Goal: Task Accomplishment & Management: Manage account settings

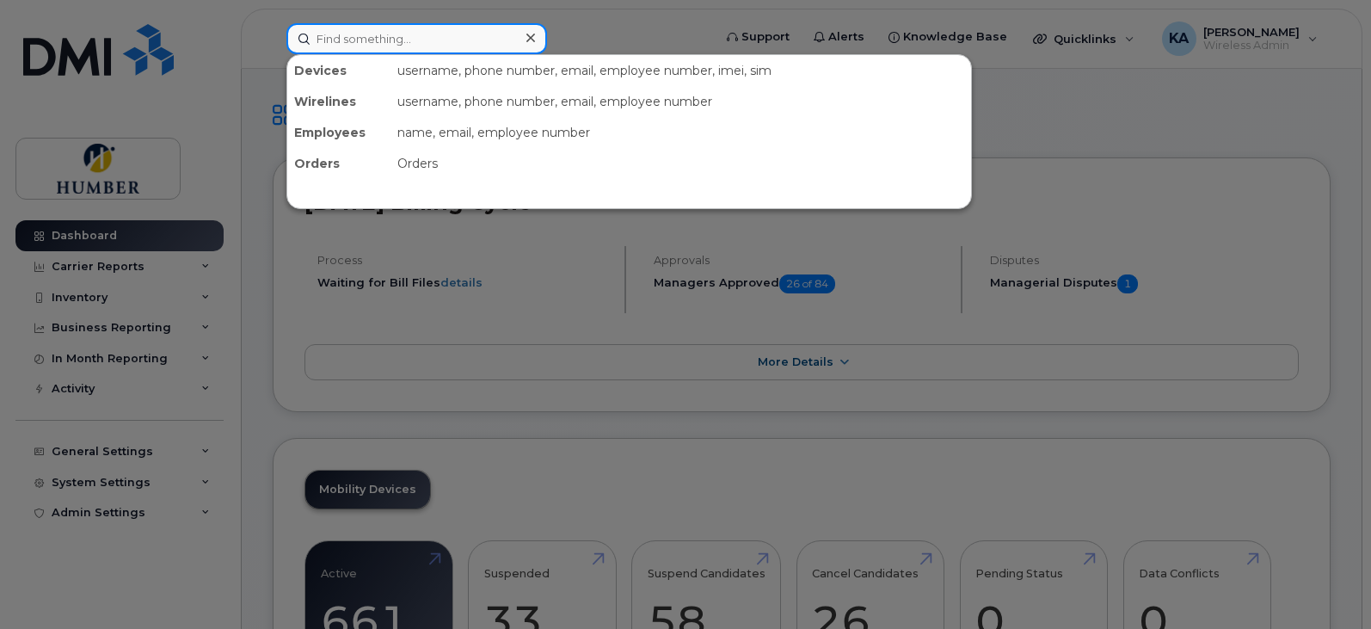
click at [396, 38] on input at bounding box center [416, 38] width 261 height 31
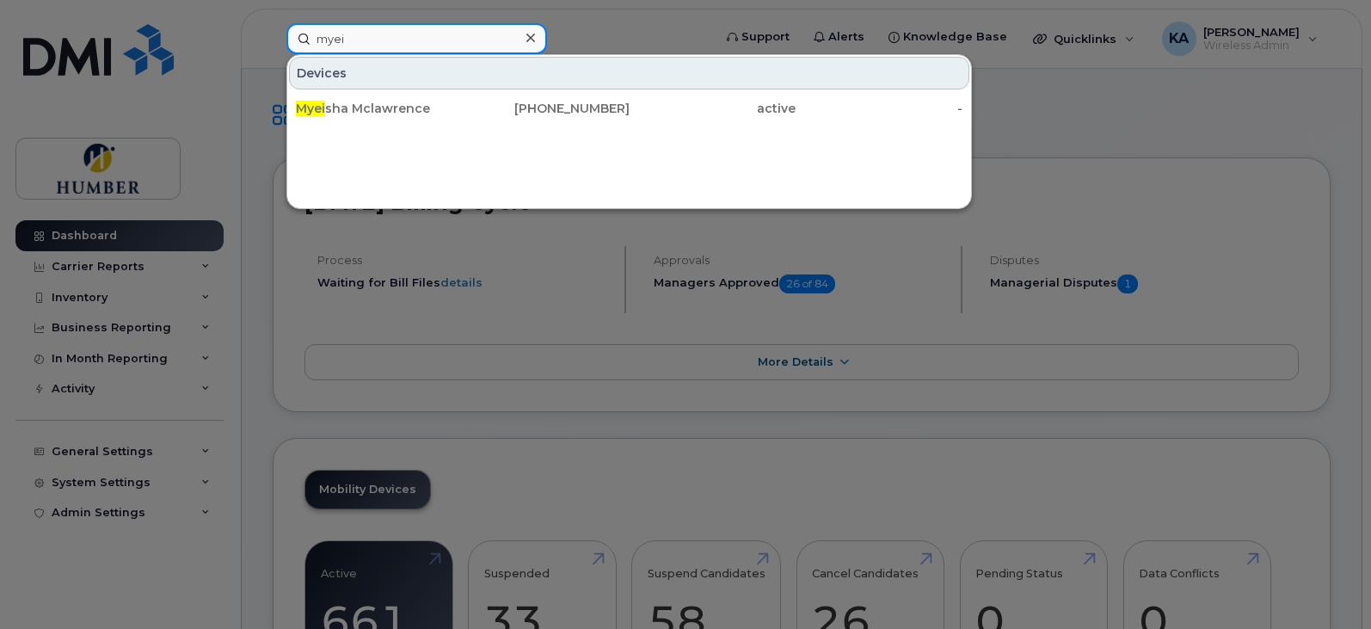
type input "myei"
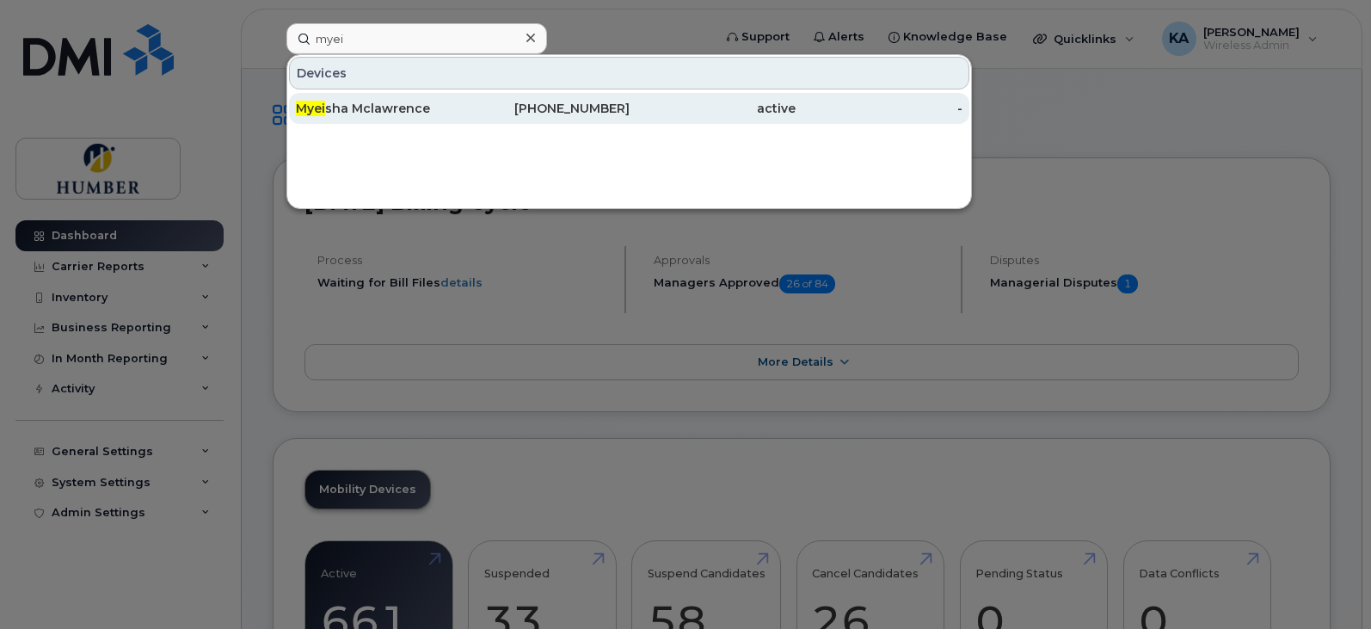
click at [457, 101] on div "Myei sha Mclawrence" at bounding box center [379, 108] width 167 height 17
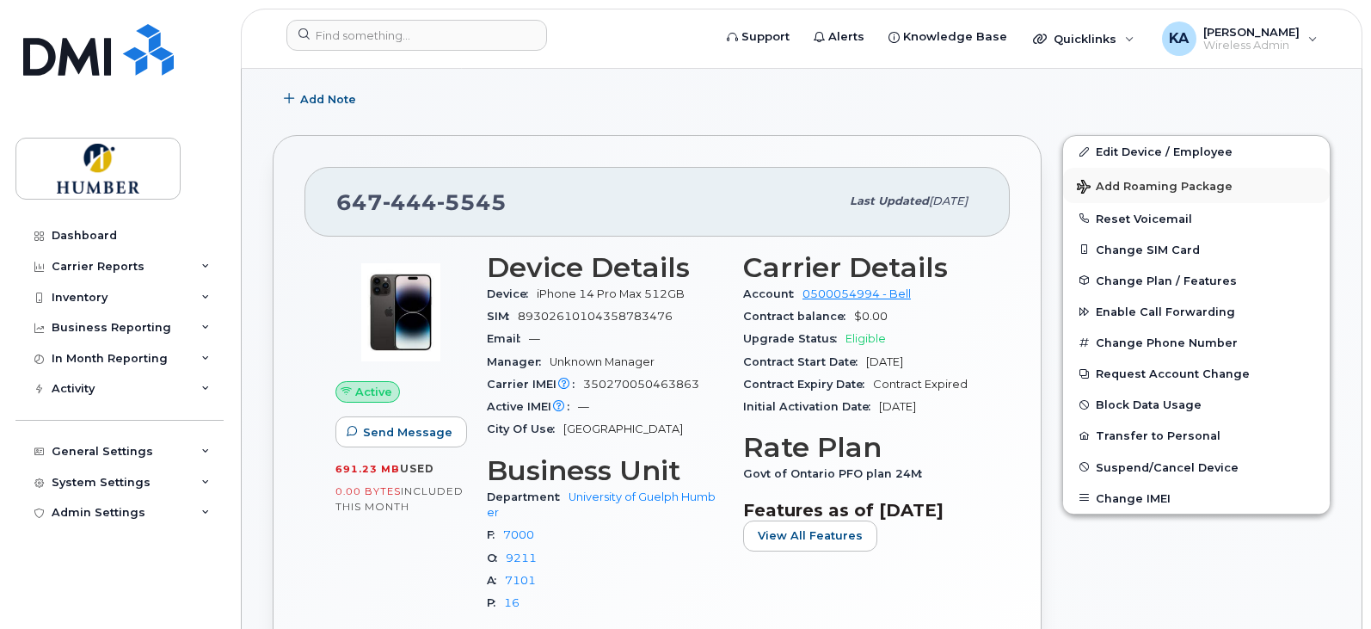
scroll to position [230, 0]
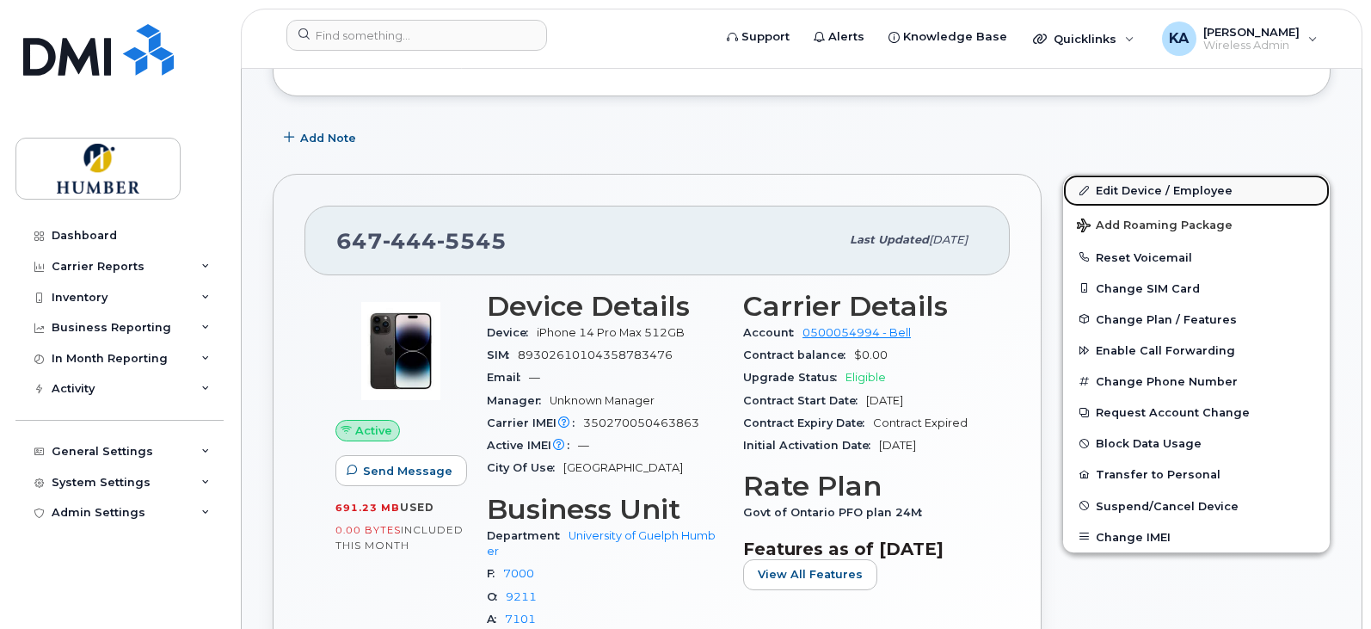
click at [1138, 188] on link "Edit Device / Employee" at bounding box center [1196, 190] width 267 height 31
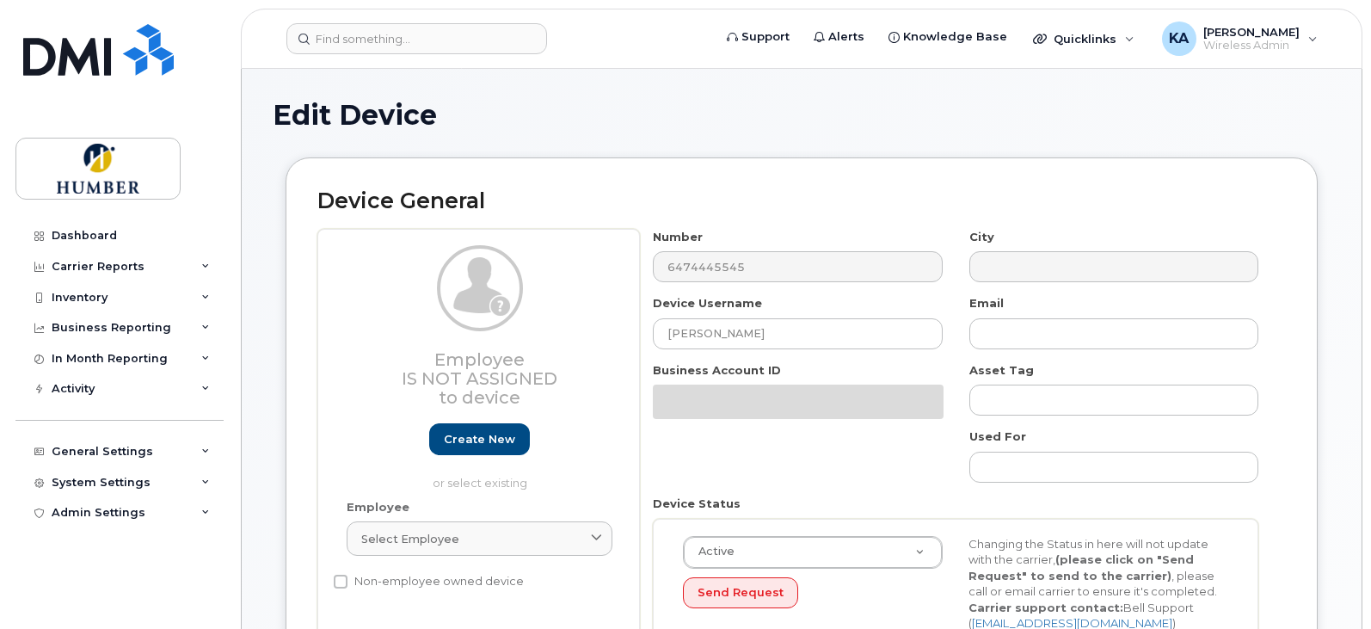
select select "5824803"
select select "5824540"
select select "5824989"
select select "5824737"
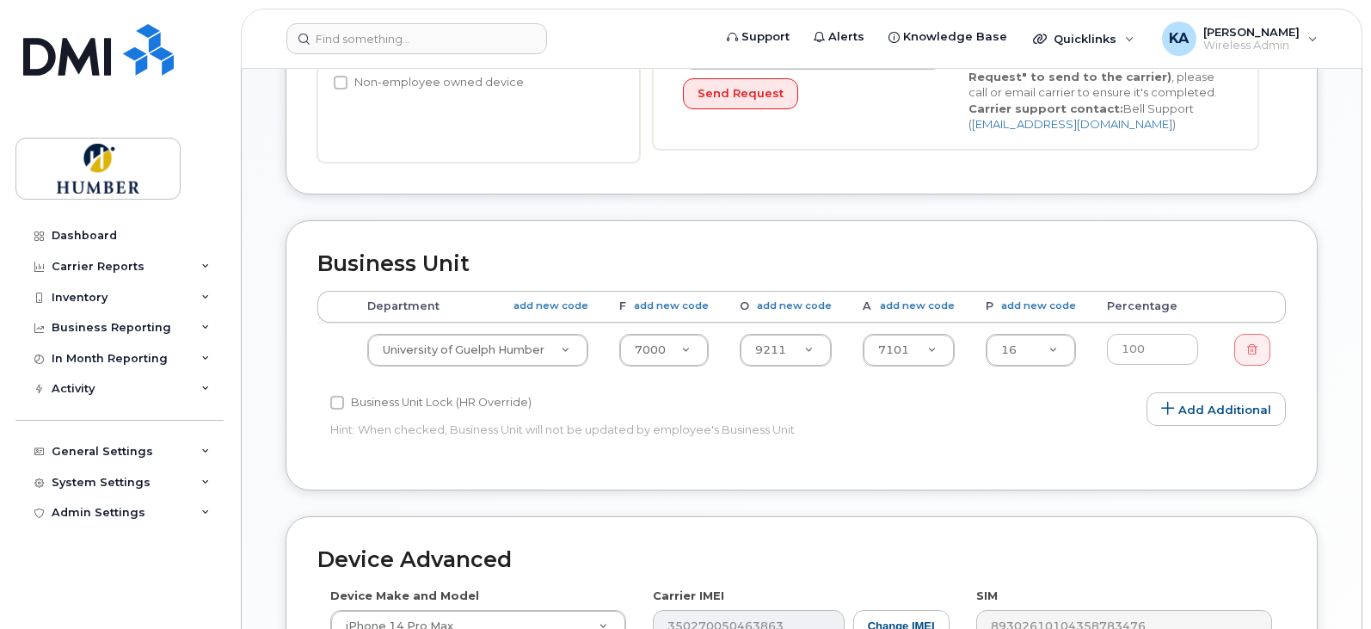
scroll to position [688, 0]
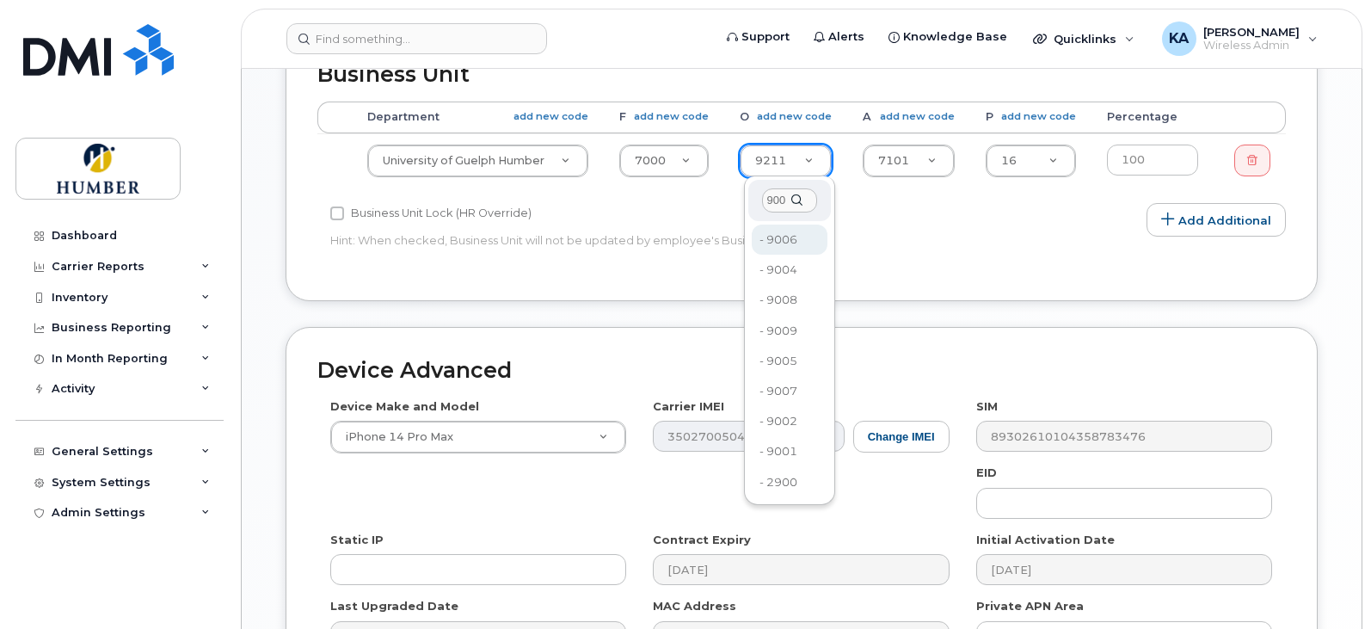
type input "9001"
type input "5824986"
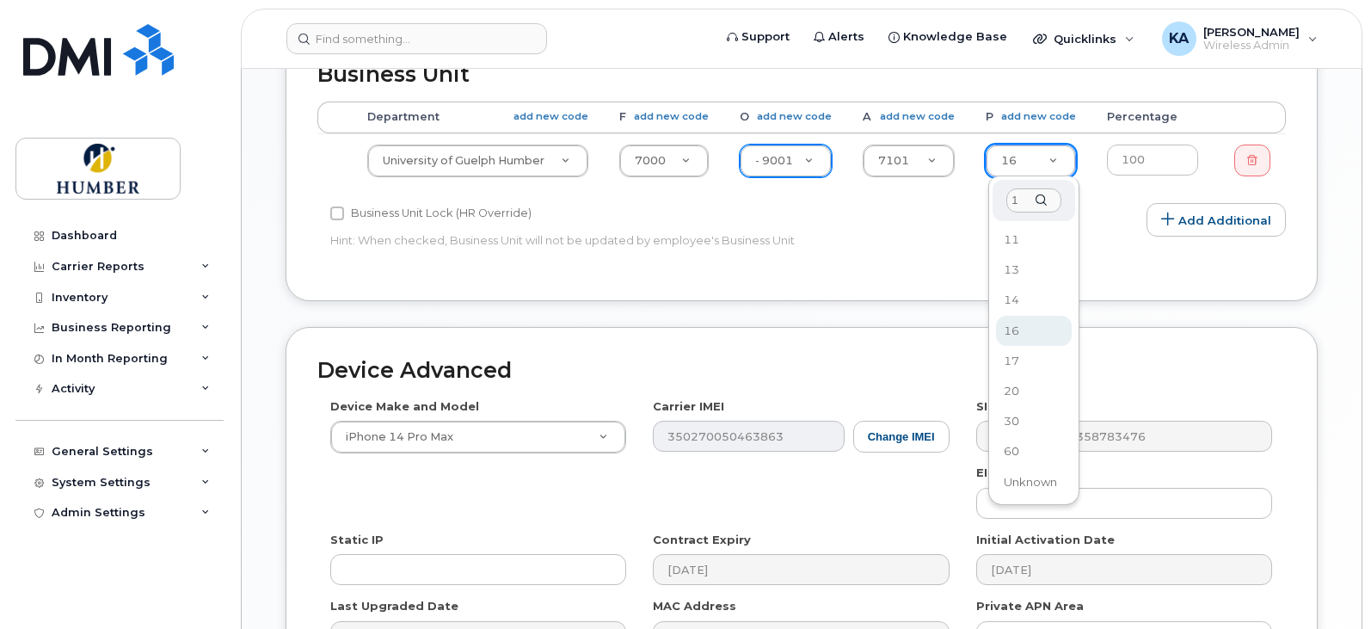
type input "11"
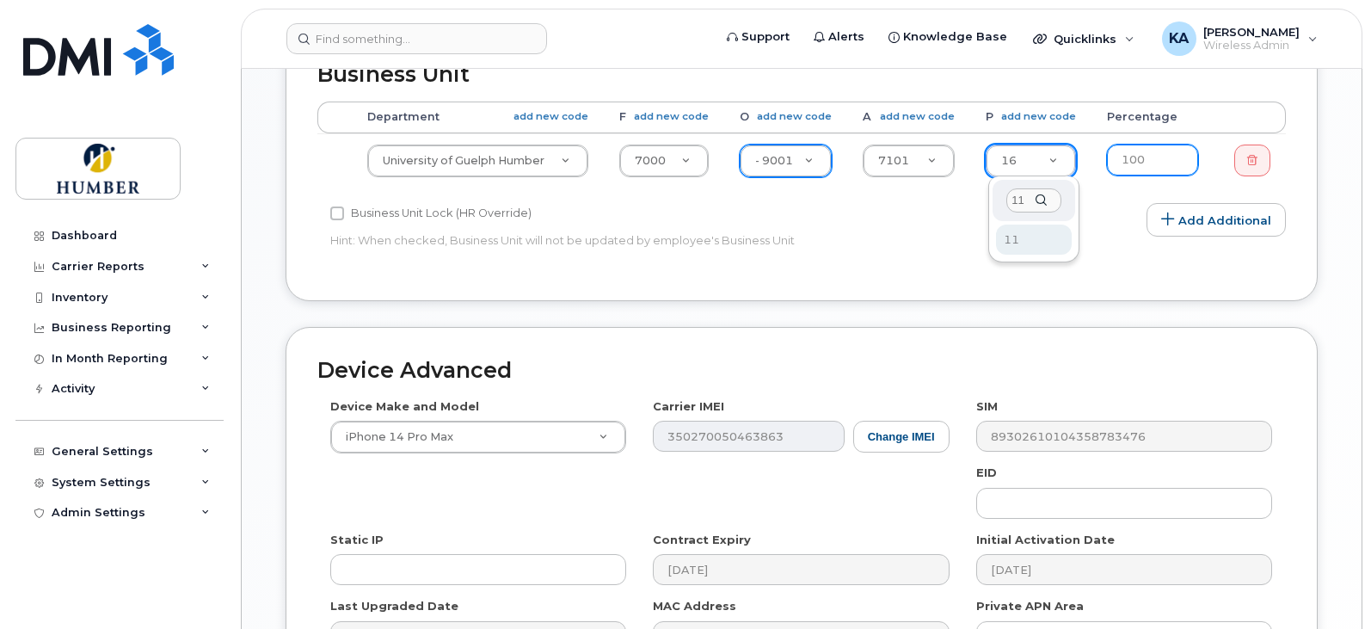
select select "5824738"
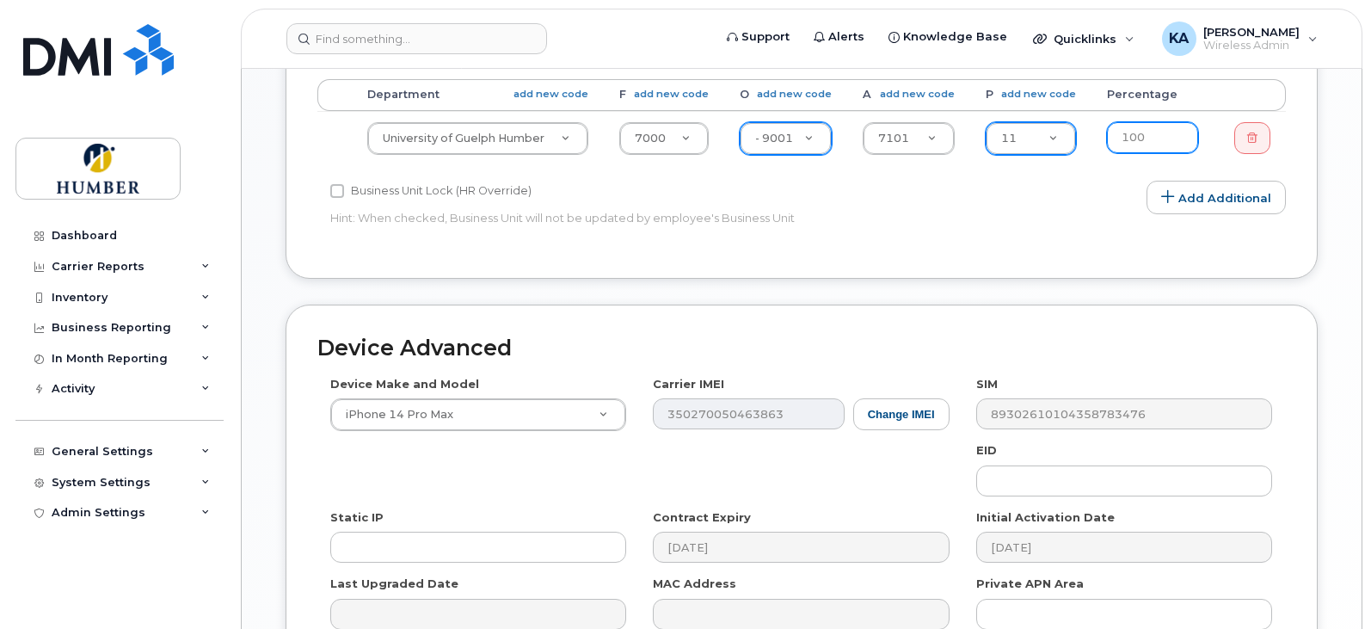
scroll to position [899, 0]
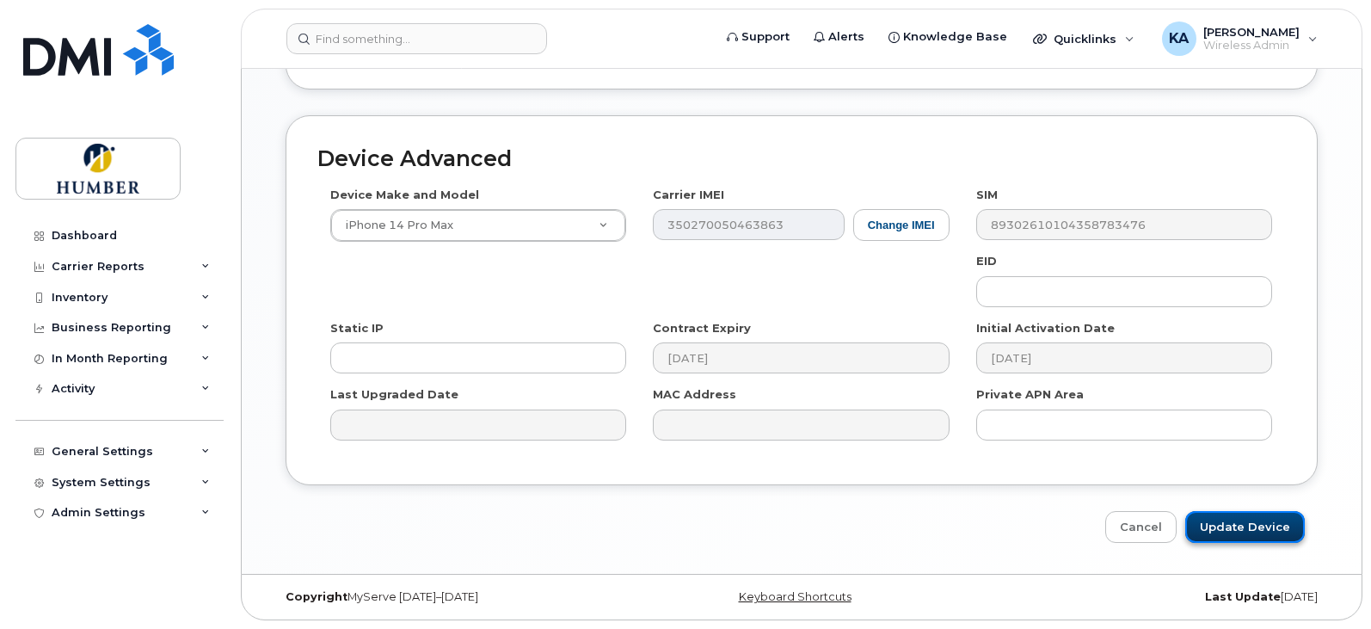
click at [1268, 522] on input "Update Device" at bounding box center [1245, 527] width 120 height 32
type input "Saving..."
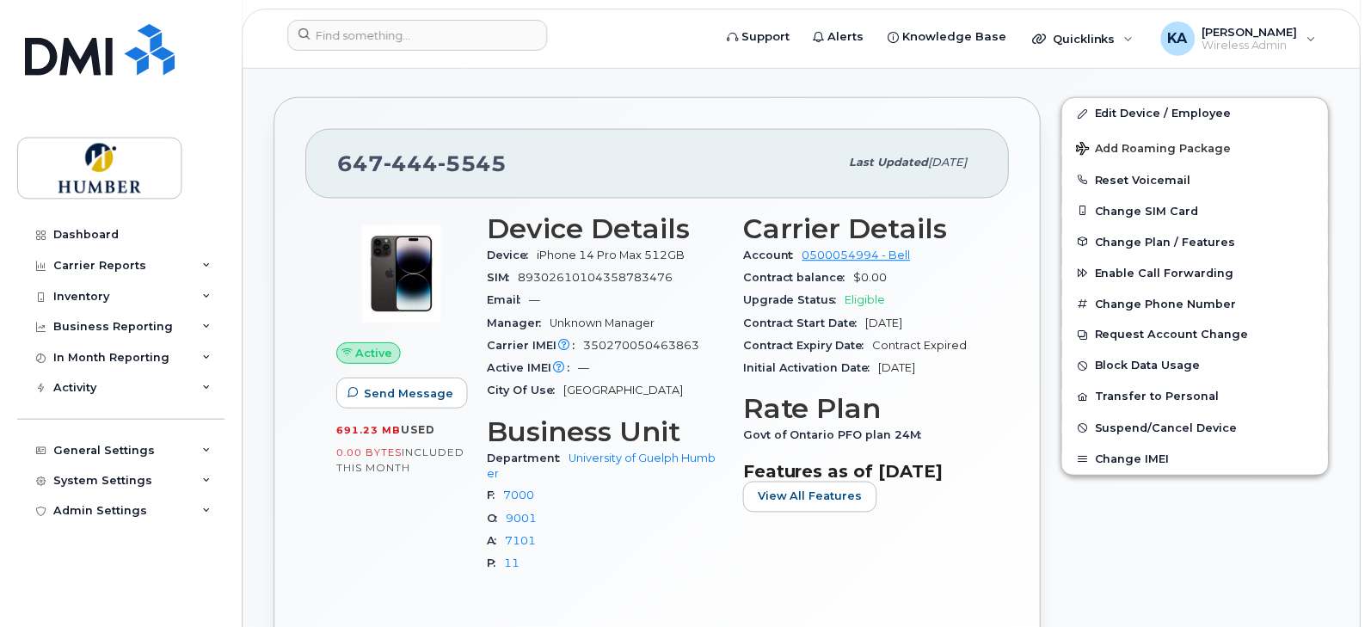
scroll to position [344, 0]
